Goal: Consume media (video, audio): Consume media (video, audio)

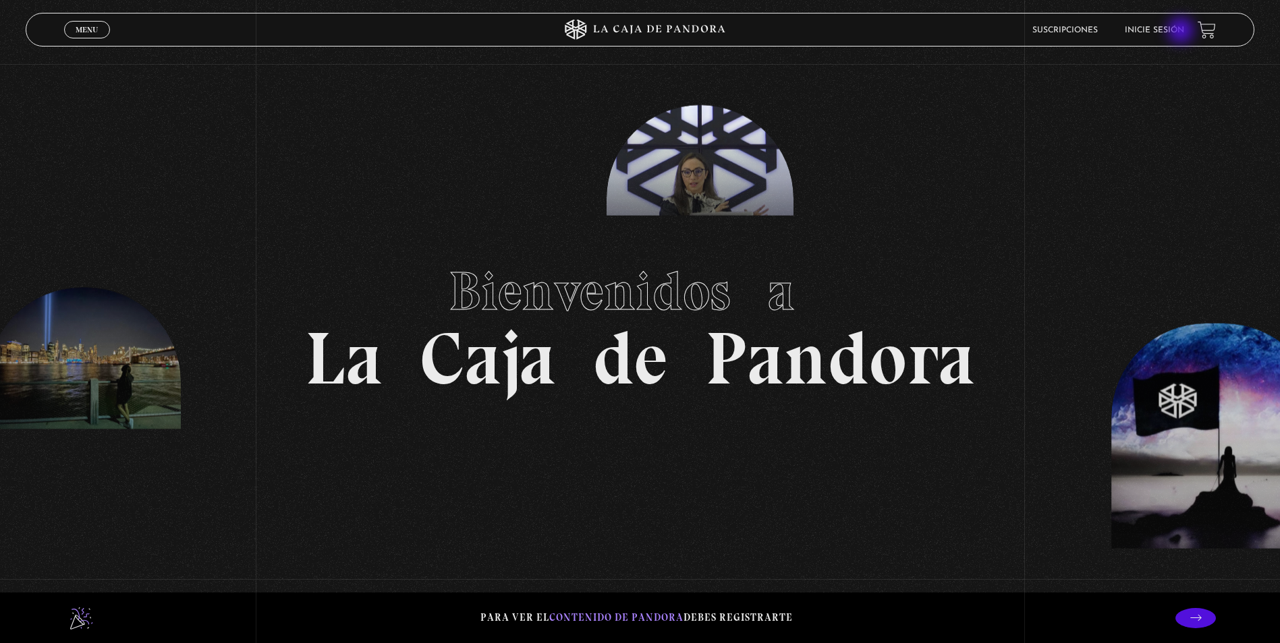
click at [1184, 30] on link "Inicie sesión" at bounding box center [1153, 30] width 59 height 8
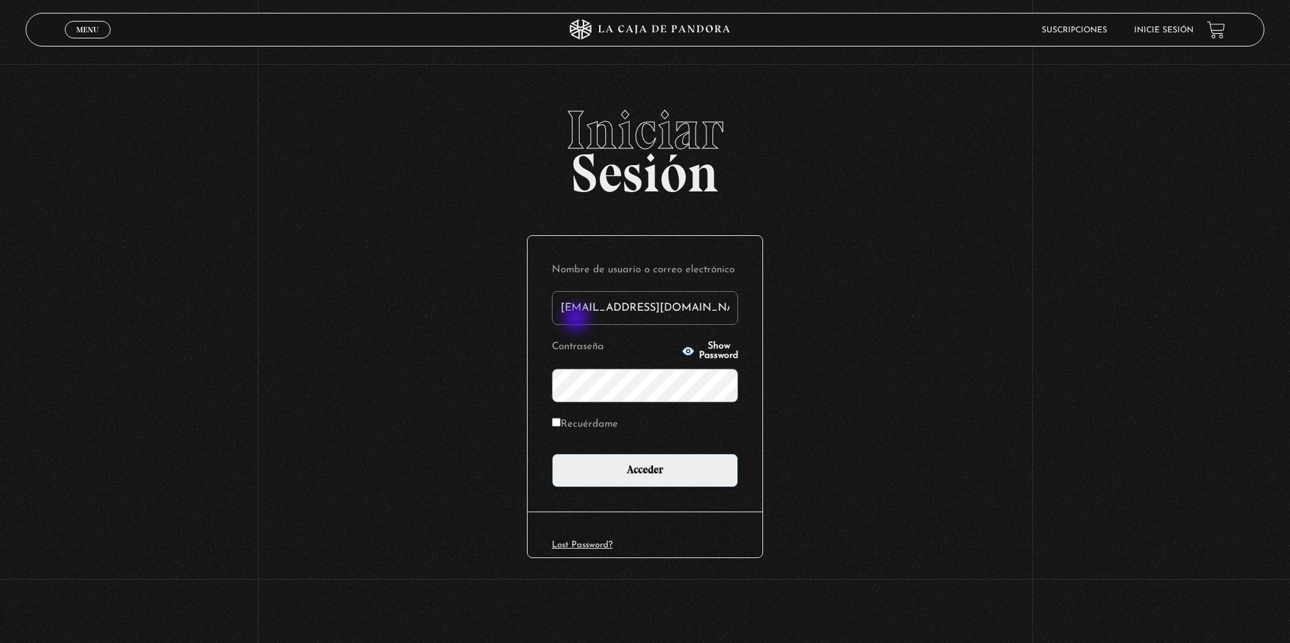
type input "diazgbs@gmail.com"
click at [571, 420] on label "Recuérdame" at bounding box center [585, 425] width 66 height 21
click at [561, 420] on input "Recuérdame" at bounding box center [556, 422] width 9 height 9
checkbox input "true"
click at [682, 353] on icon "button" at bounding box center [688, 351] width 12 height 9
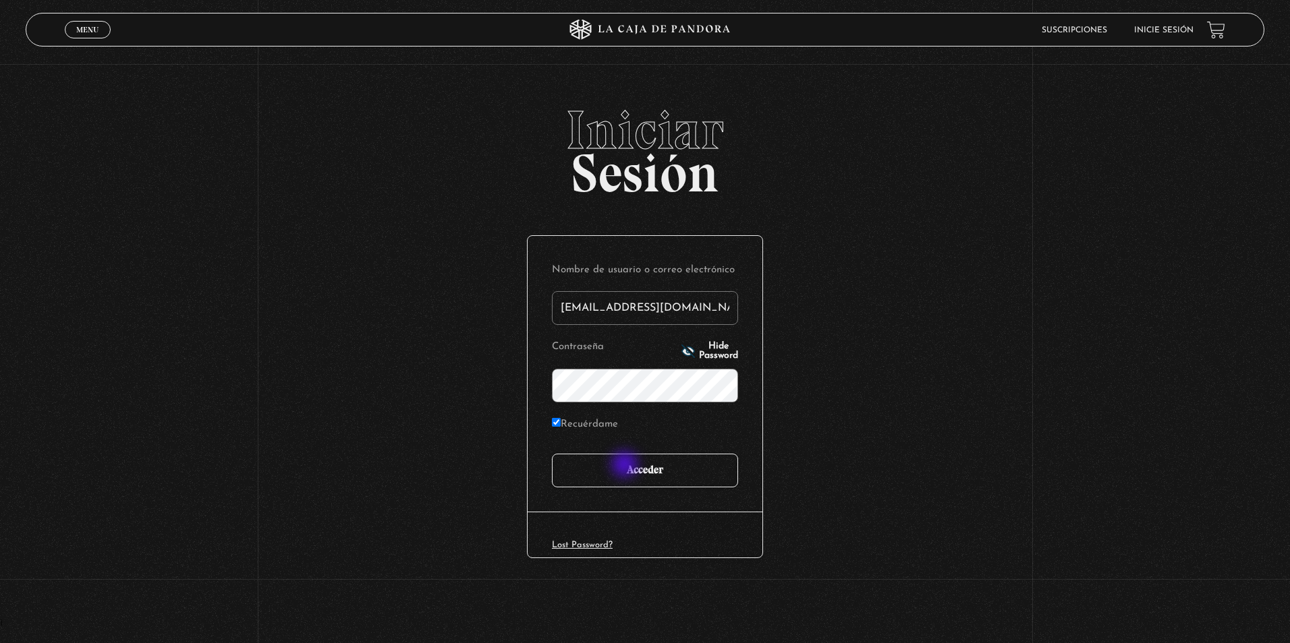
click at [622, 469] on input "Acceder" at bounding box center [645, 471] width 186 height 34
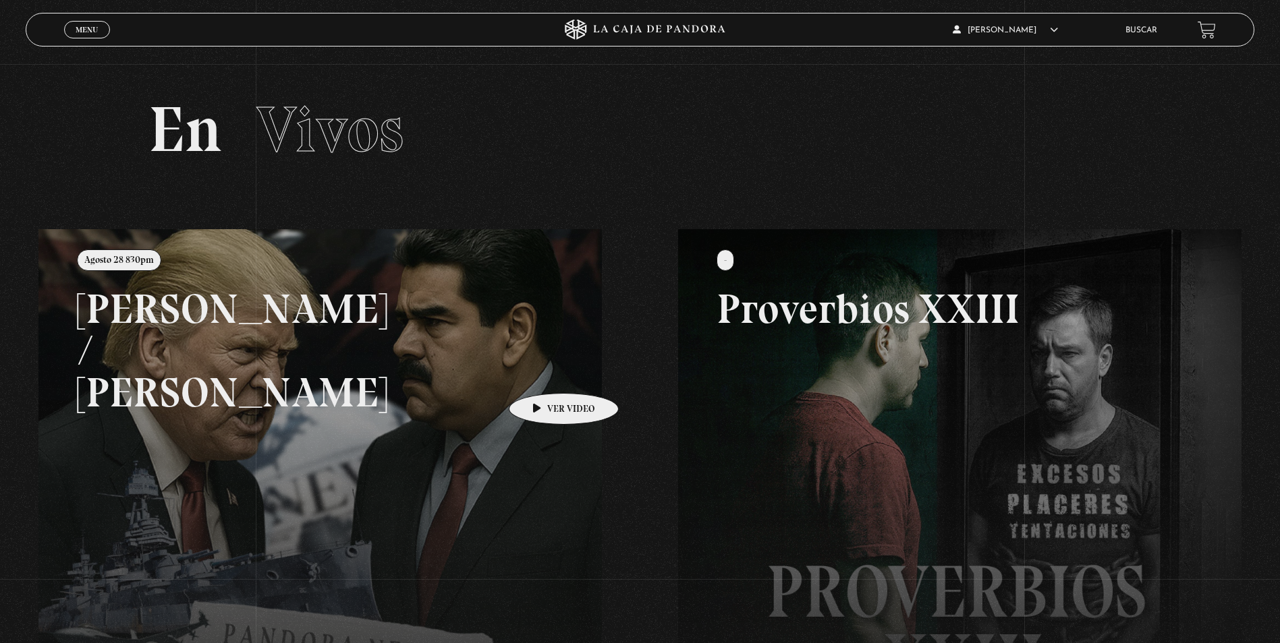
click at [513, 380] on link at bounding box center [678, 550] width 1280 height 643
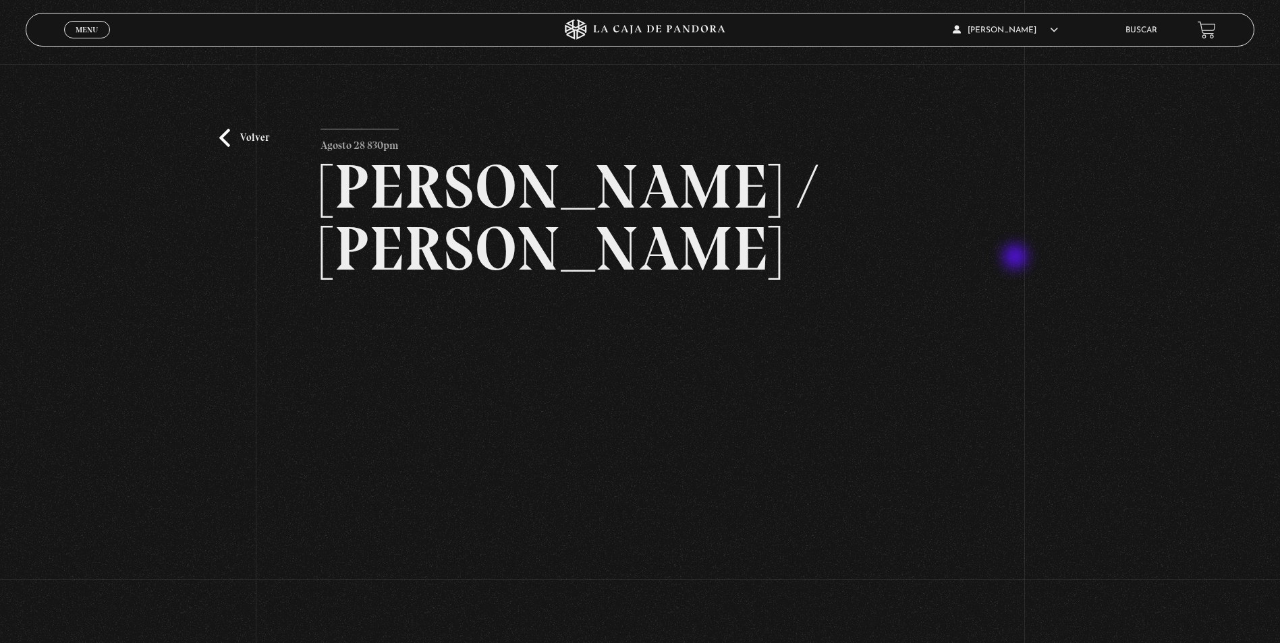
click at [1016, 258] on div "Volver Agosto 28 830pm Trump / Maduro" at bounding box center [640, 375] width 1280 height 622
click at [229, 126] on div "Volver Agosto 28 830pm Trump / Maduro" at bounding box center [640, 375] width 1280 height 622
click at [1023, 565] on div "Volver Agosto 28 830pm Trump / Maduro" at bounding box center [640, 375] width 1280 height 622
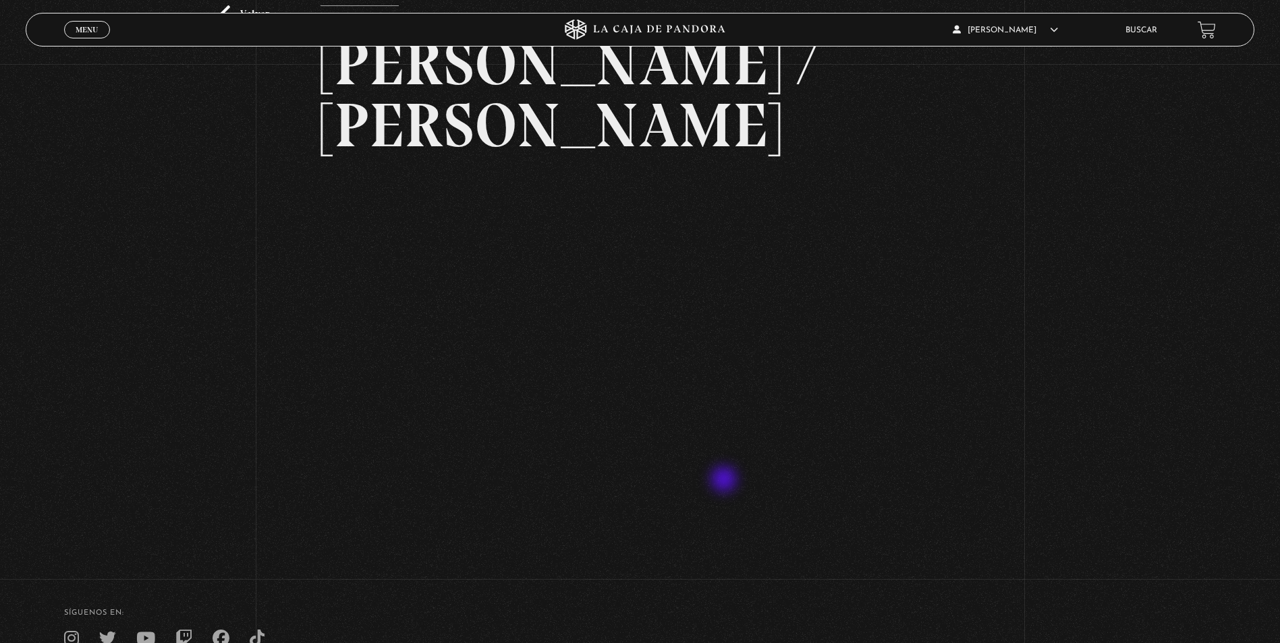
scroll to position [67, 0]
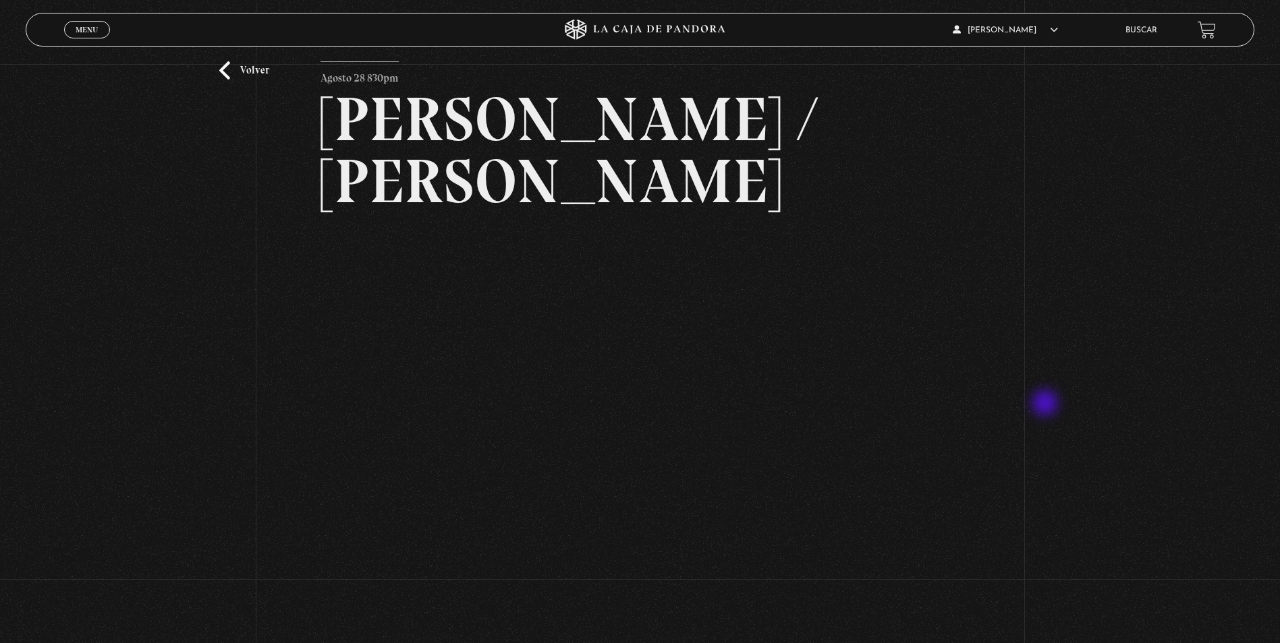
click at [1046, 405] on div "Volver Agosto 28 830pm Trump / Maduro" at bounding box center [640, 308] width 1280 height 622
click at [1065, 476] on div "Volver Agosto 28 830pm Trump / Maduro" at bounding box center [640, 308] width 1280 height 622
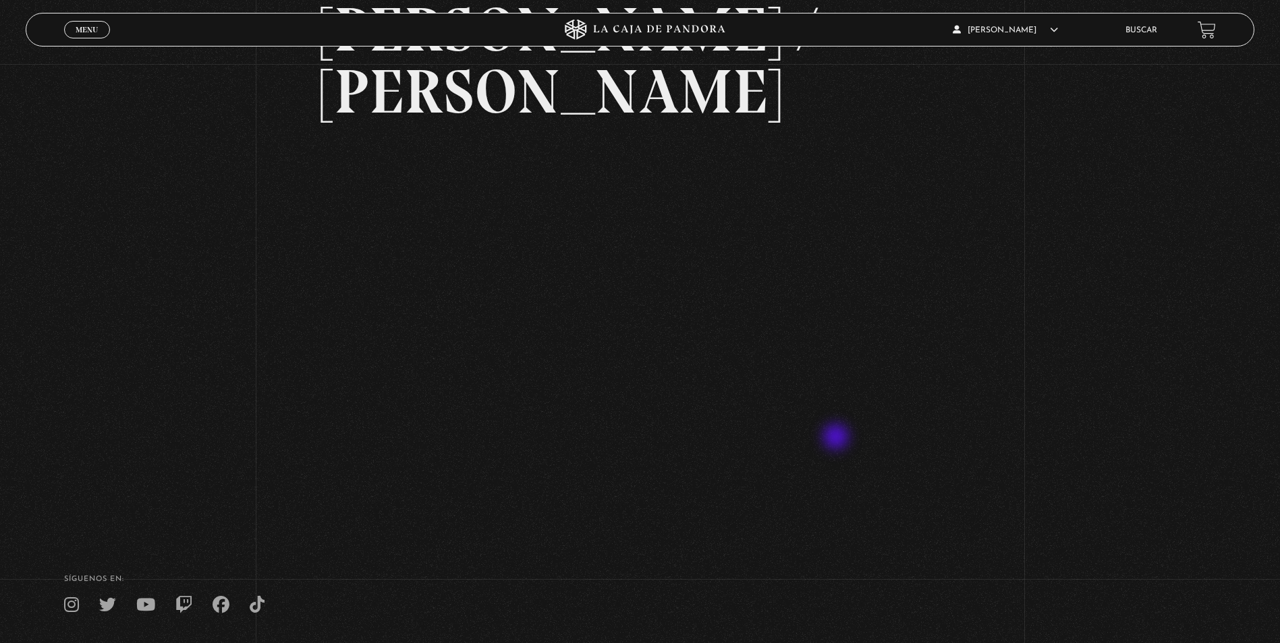
scroll to position [0, 0]
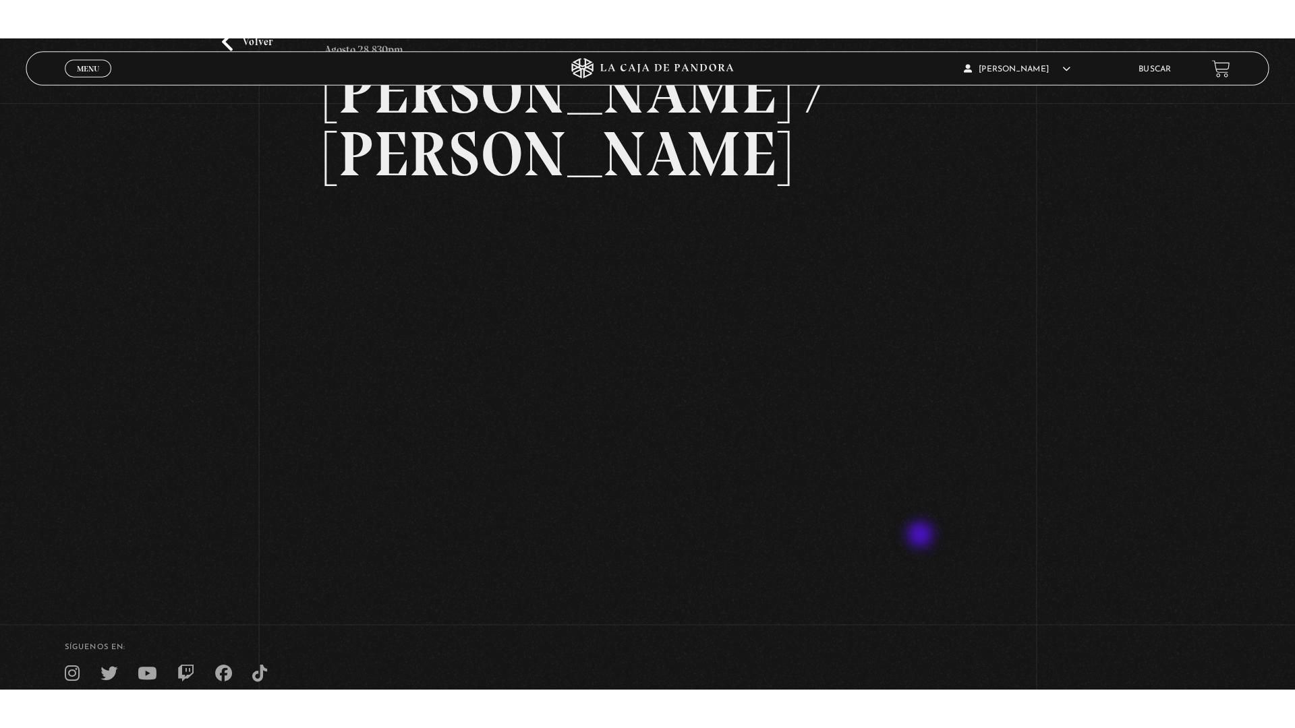
scroll to position [123, 0]
